Goal: Check status: Check status

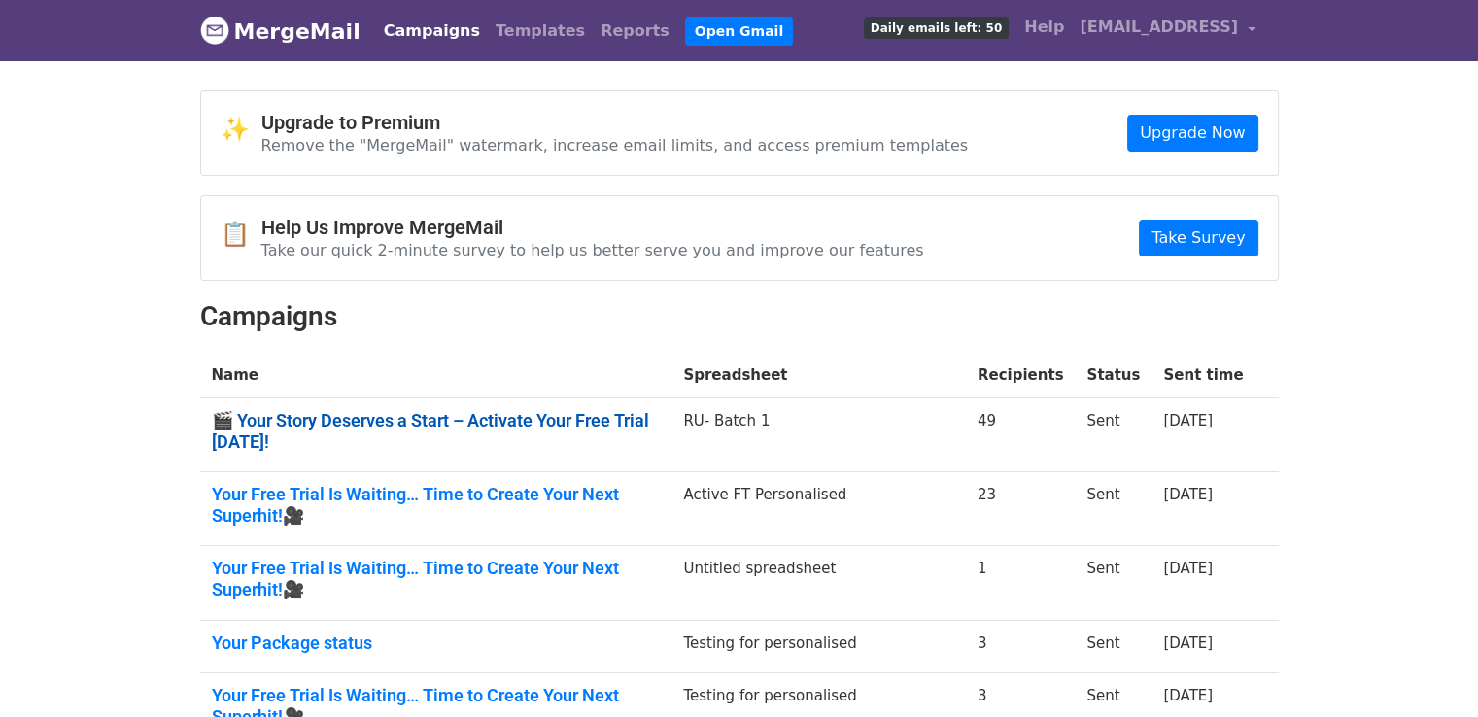
click at [563, 424] on link "🎬 Your Story Deserves a Start – Activate Your Free Trial Today!" at bounding box center [436, 431] width 449 height 42
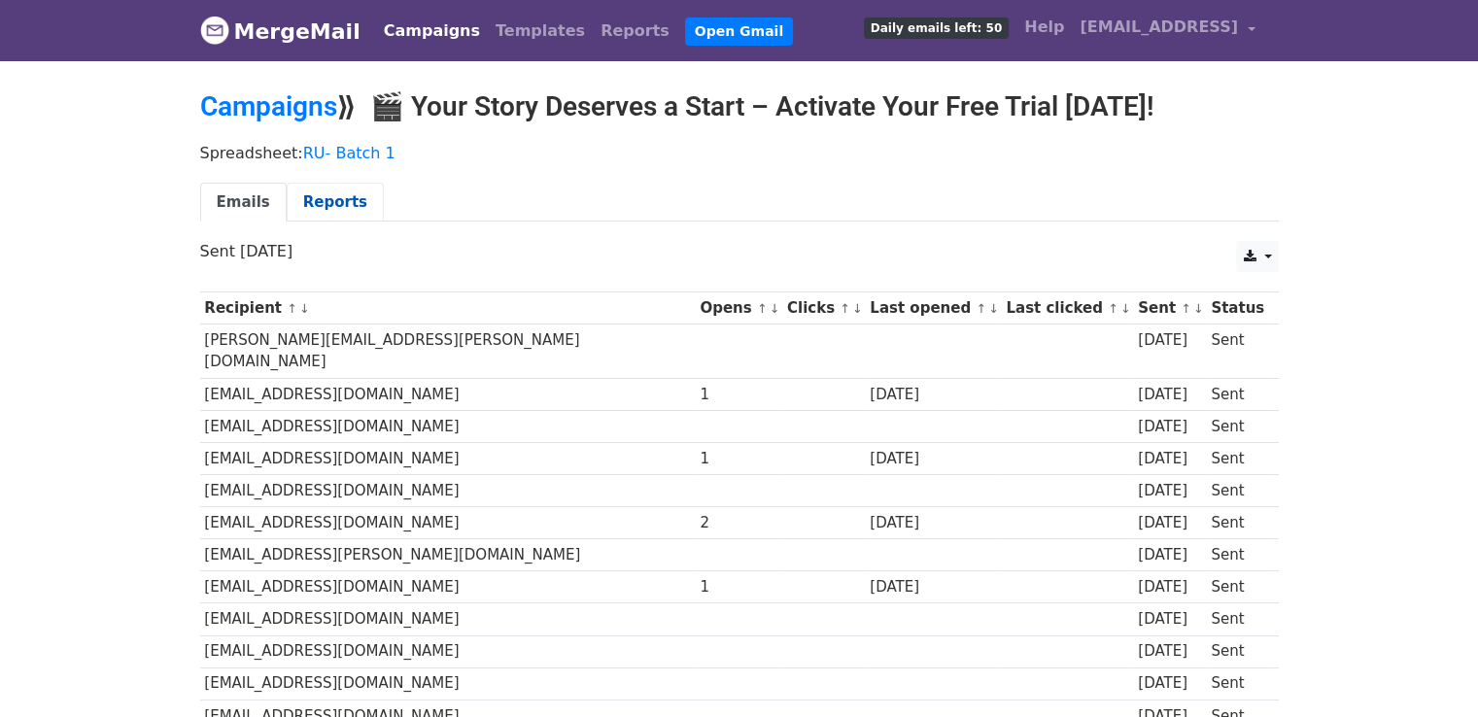
click at [330, 200] on link "Reports" at bounding box center [335, 203] width 97 height 40
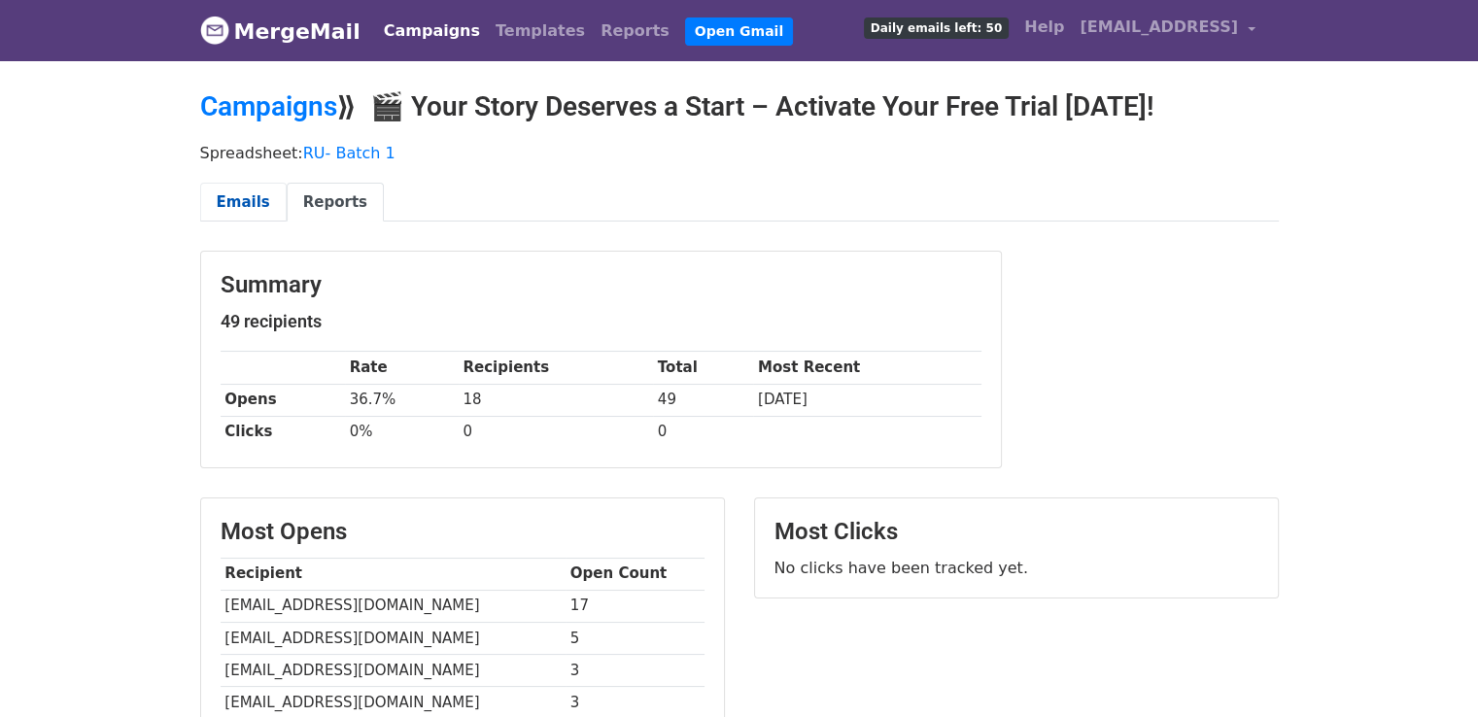
click at [237, 191] on link "Emails" at bounding box center [243, 203] width 86 height 40
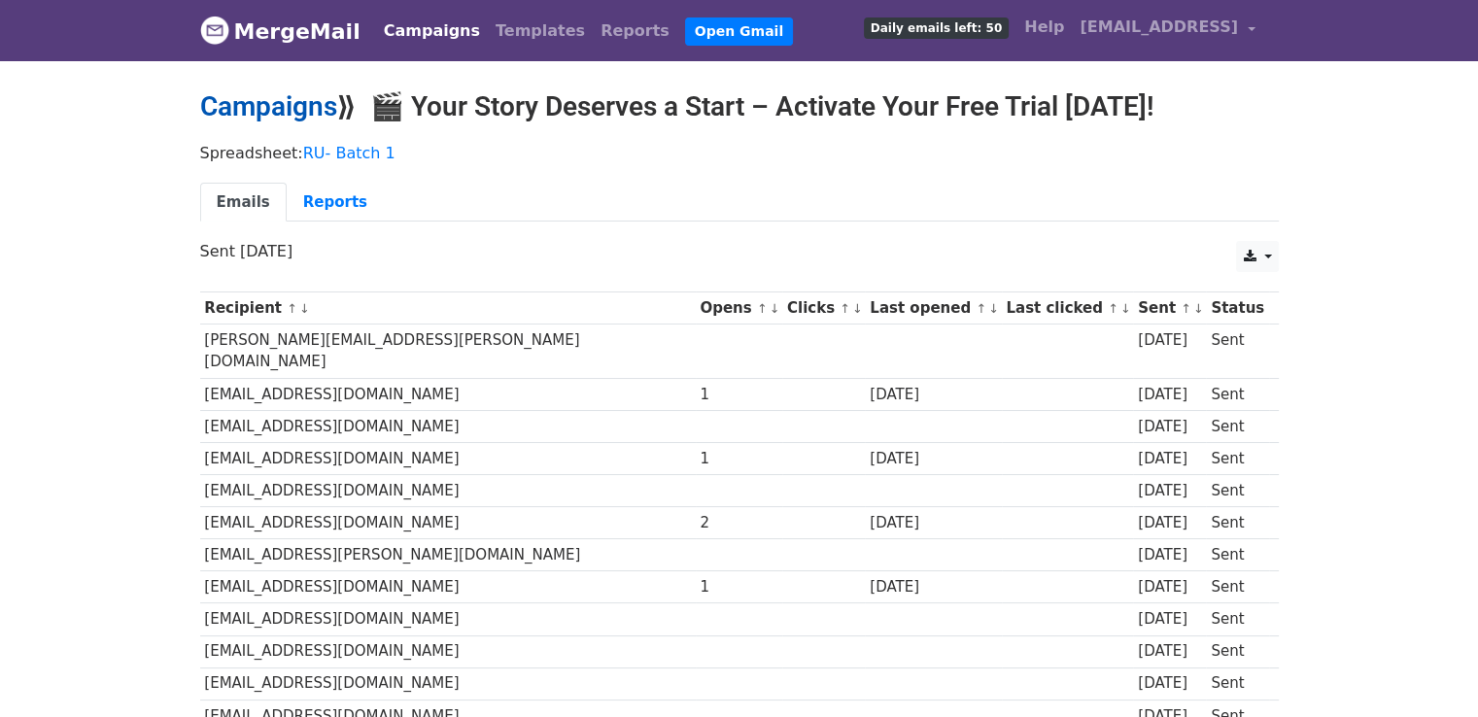
click at [264, 113] on link "Campaigns" at bounding box center [268, 106] width 137 height 32
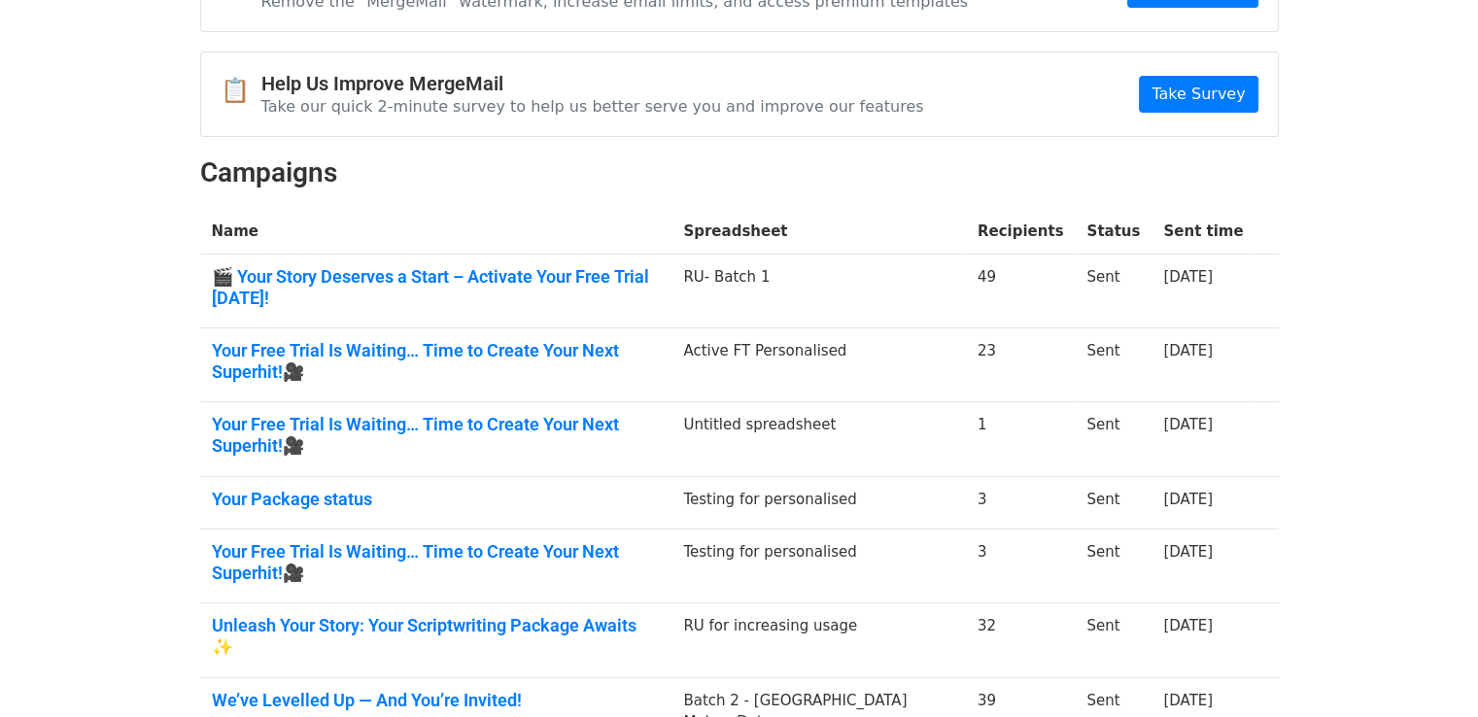
scroll to position [157, 0]
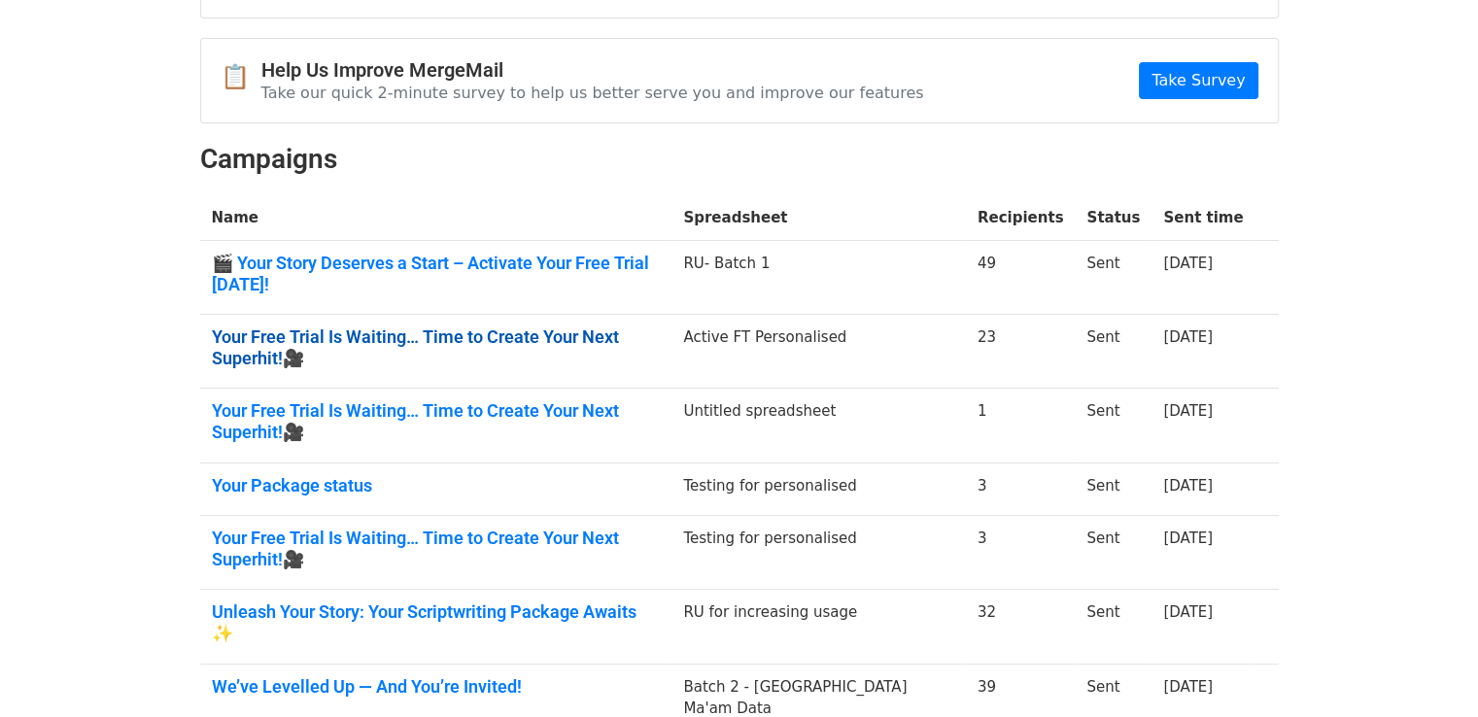
click at [632, 326] on link "Your Free Trial Is Waiting… Time to Create Your Next Superhit!🎥" at bounding box center [436, 347] width 449 height 42
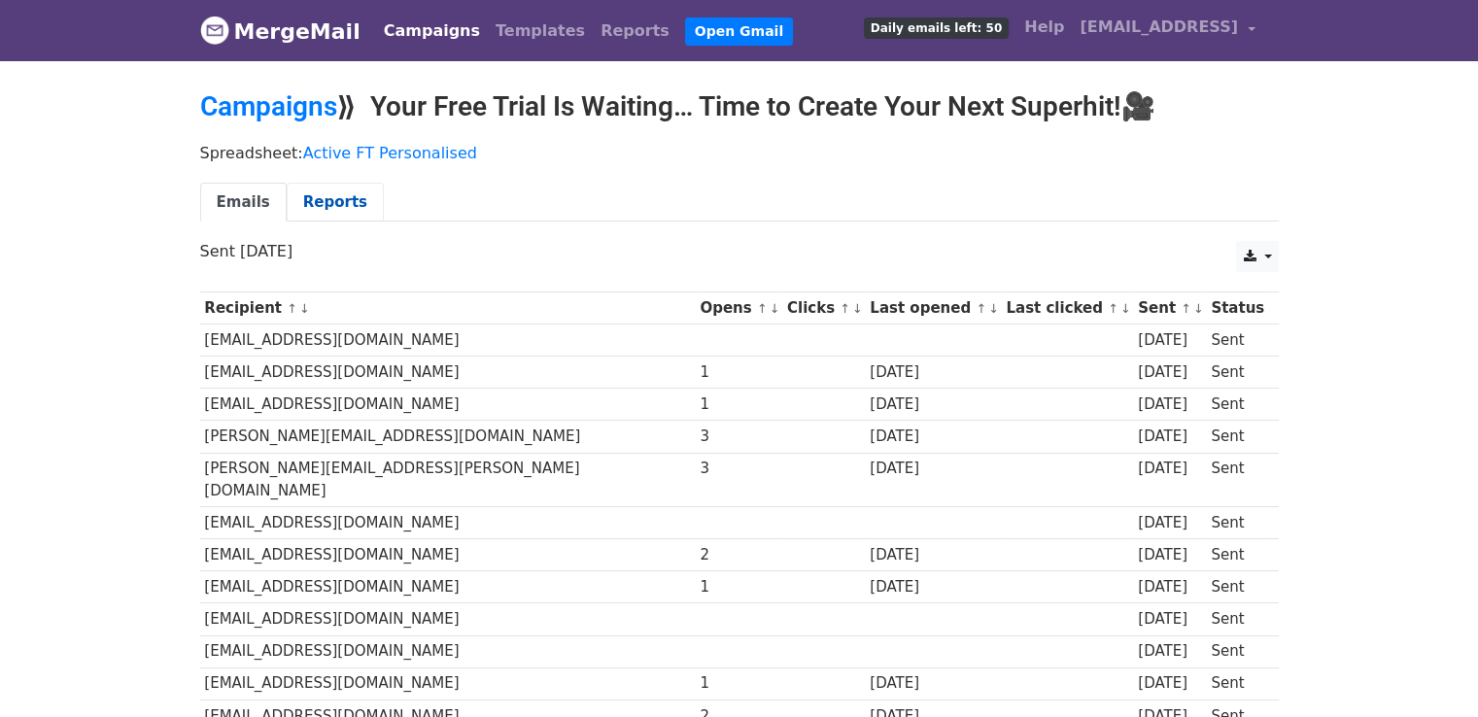
click at [315, 195] on link "Reports" at bounding box center [335, 203] width 97 height 40
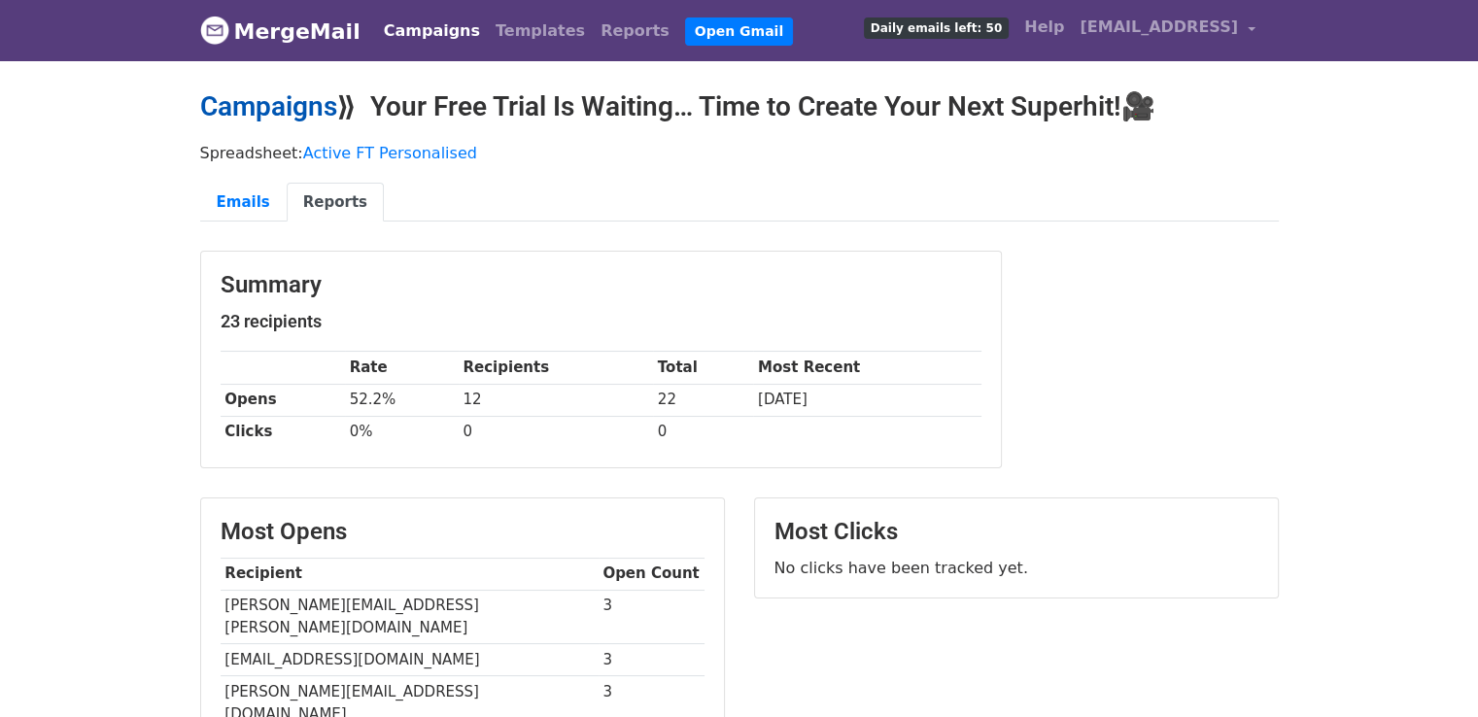
click at [276, 107] on link "Campaigns" at bounding box center [268, 106] width 137 height 32
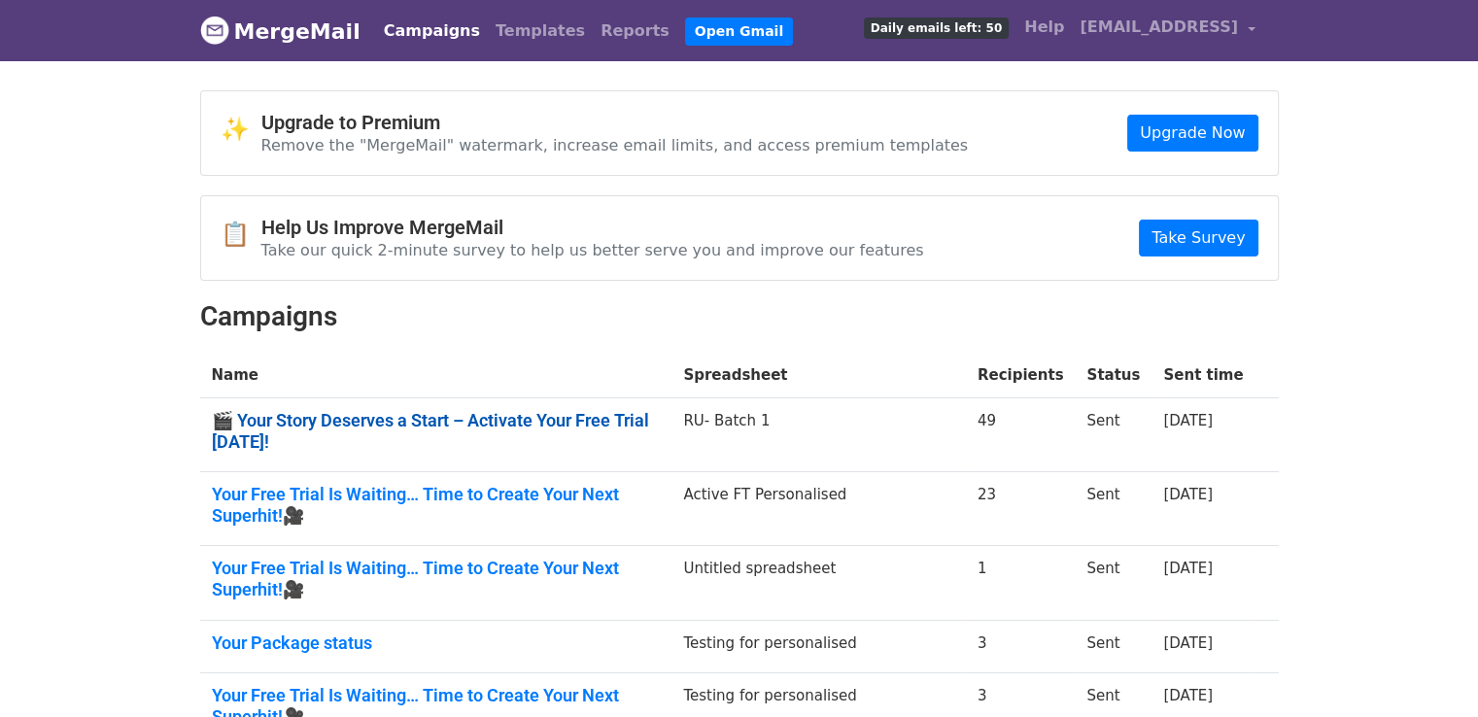
click at [406, 416] on link "🎬 Your Story Deserves a Start – Activate Your Free Trial Today!" at bounding box center [436, 431] width 449 height 42
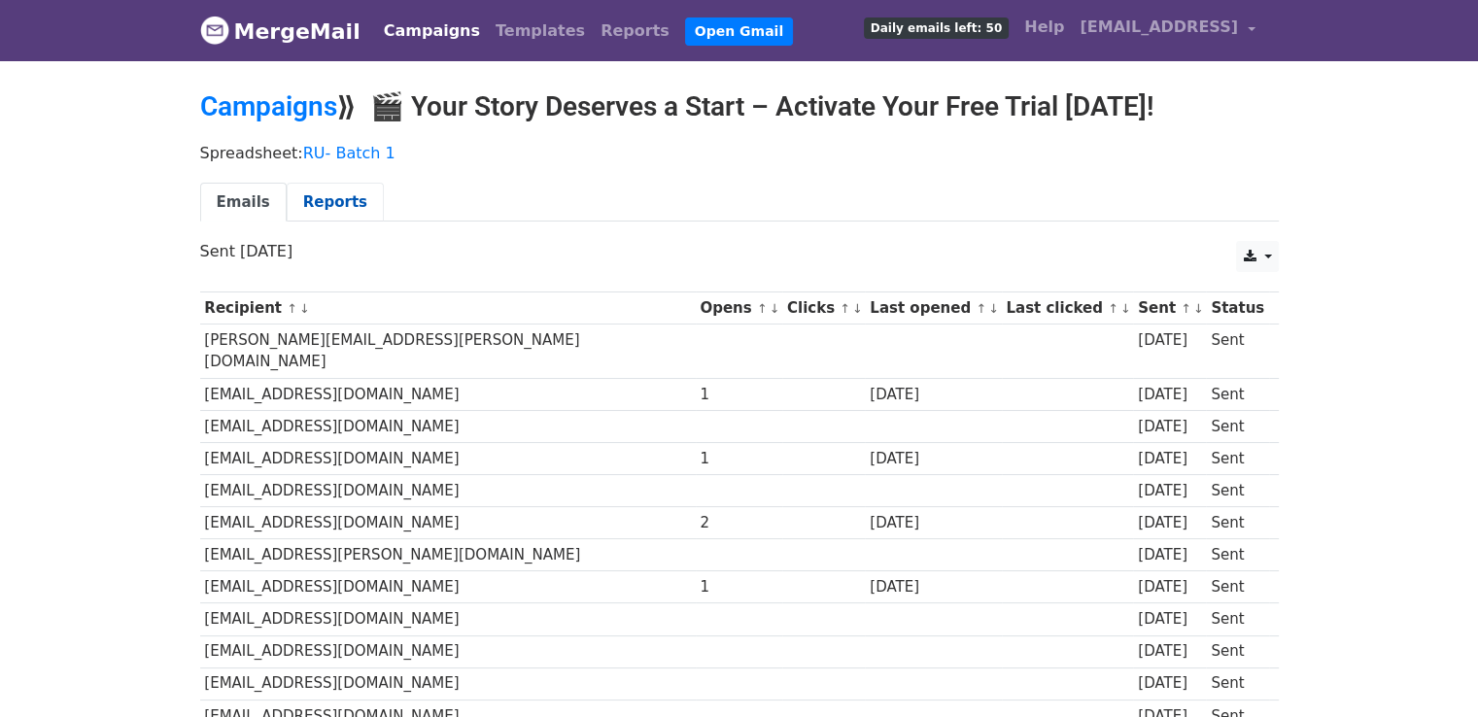
click at [325, 203] on link "Reports" at bounding box center [335, 203] width 97 height 40
